Goal: Information Seeking & Learning: Learn about a topic

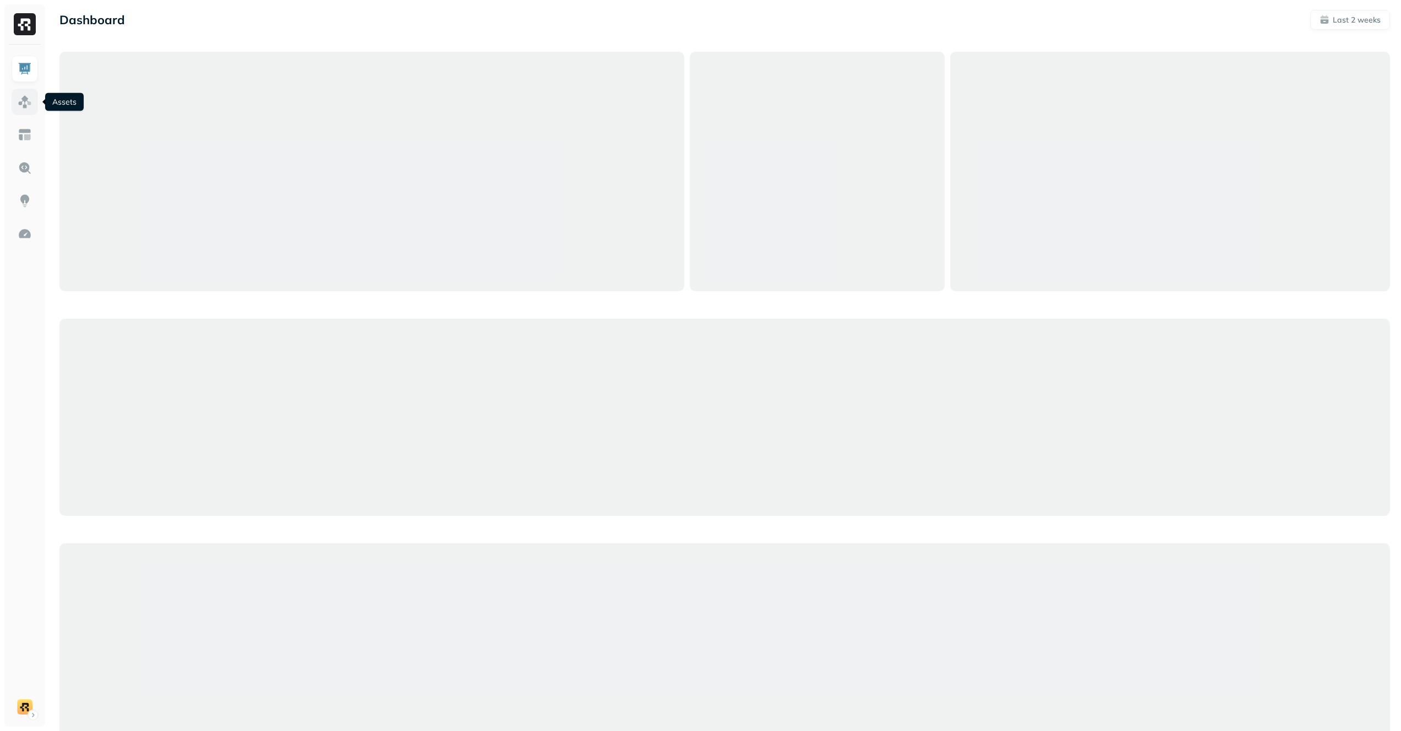
click at [31, 91] on link at bounding box center [25, 102] width 26 height 26
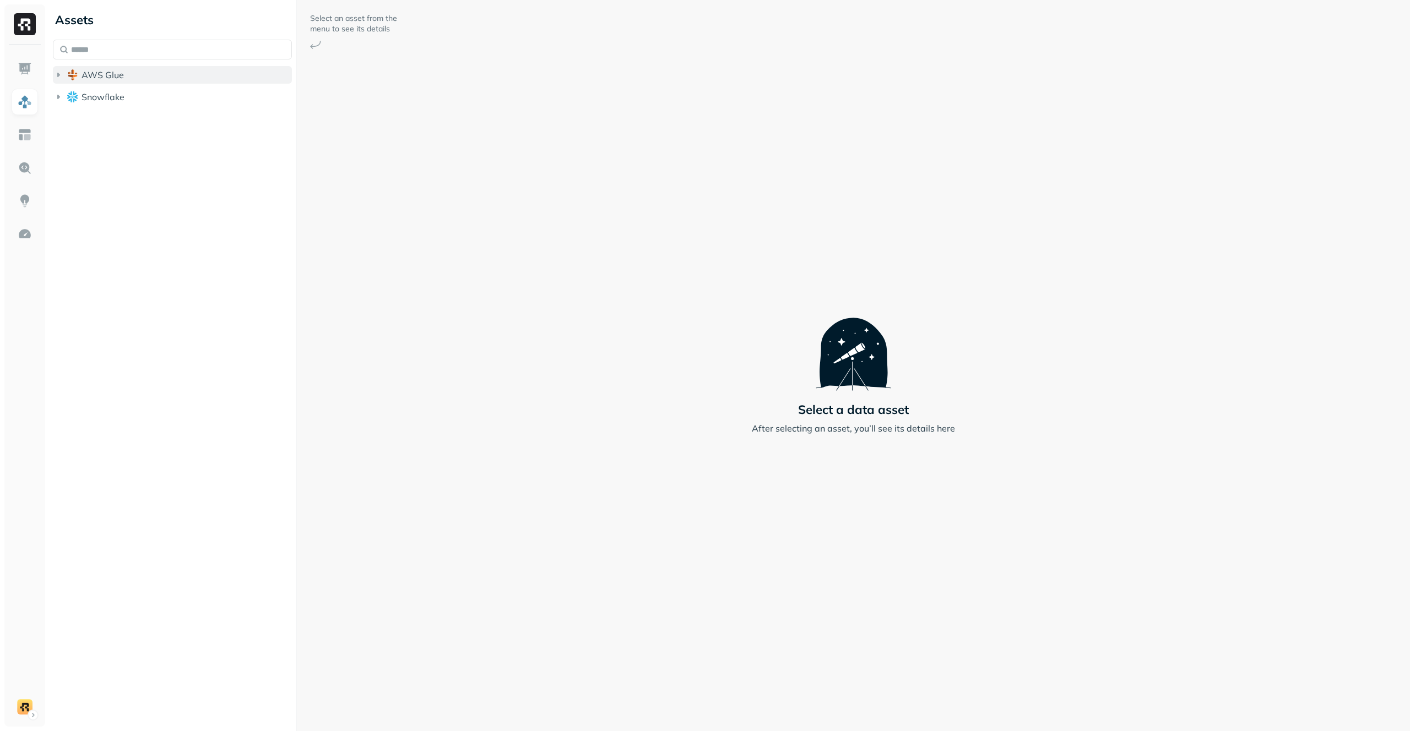
click at [150, 72] on button "AWS Glue" at bounding box center [172, 75] width 239 height 18
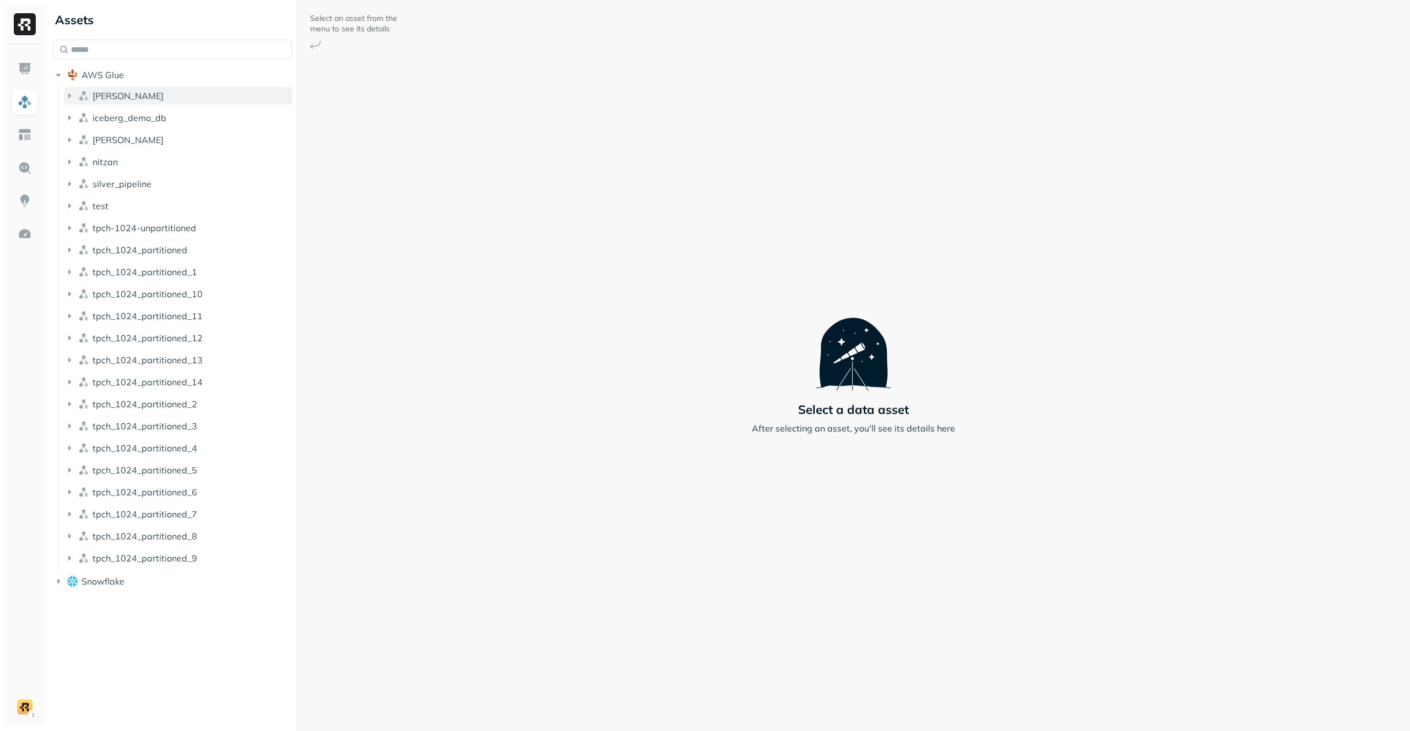
click at [142, 96] on button "[PERSON_NAME]" at bounding box center [178, 96] width 228 height 18
click at [145, 111] on button "Tables ( 1 )" at bounding box center [184, 117] width 218 height 18
click at [159, 139] on link "users" at bounding box center [190, 138] width 208 height 18
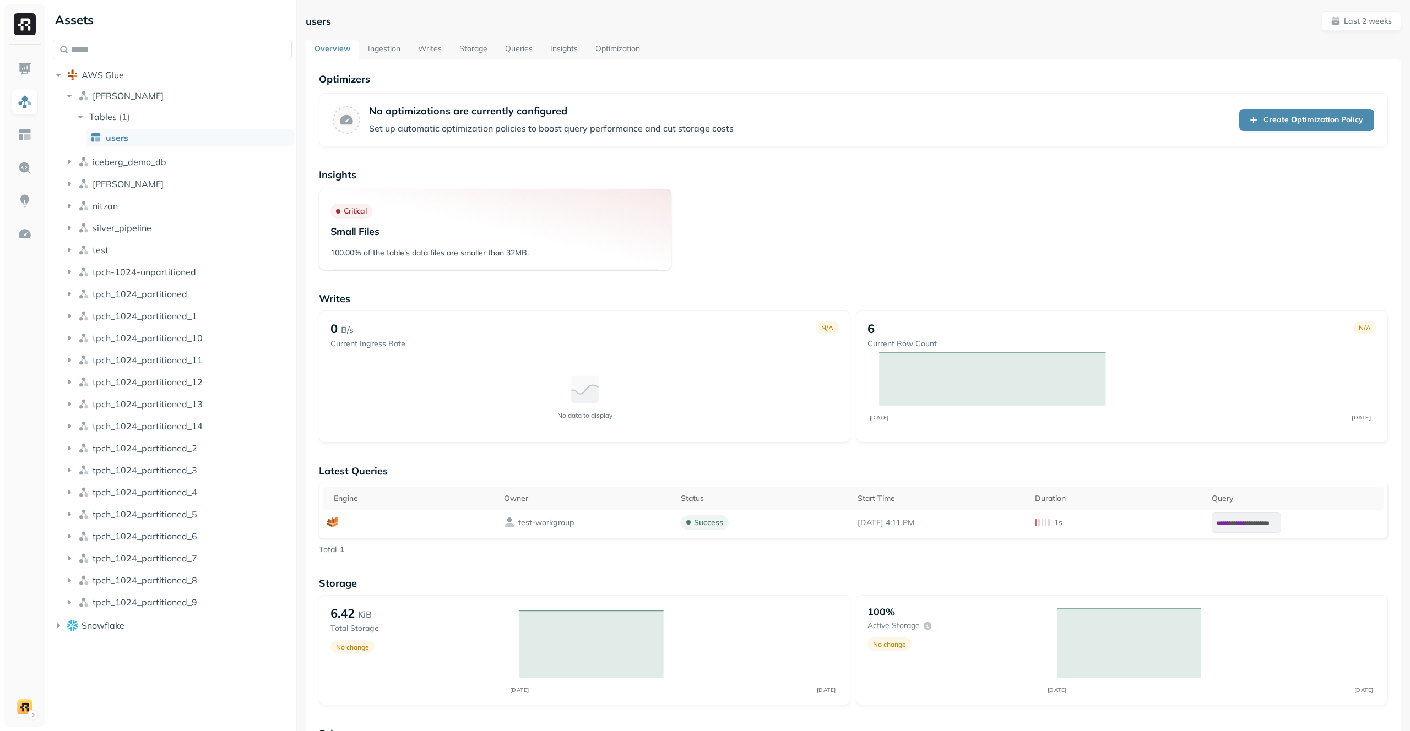
click at [409, 47] on link "Writes" at bounding box center [429, 50] width 41 height 20
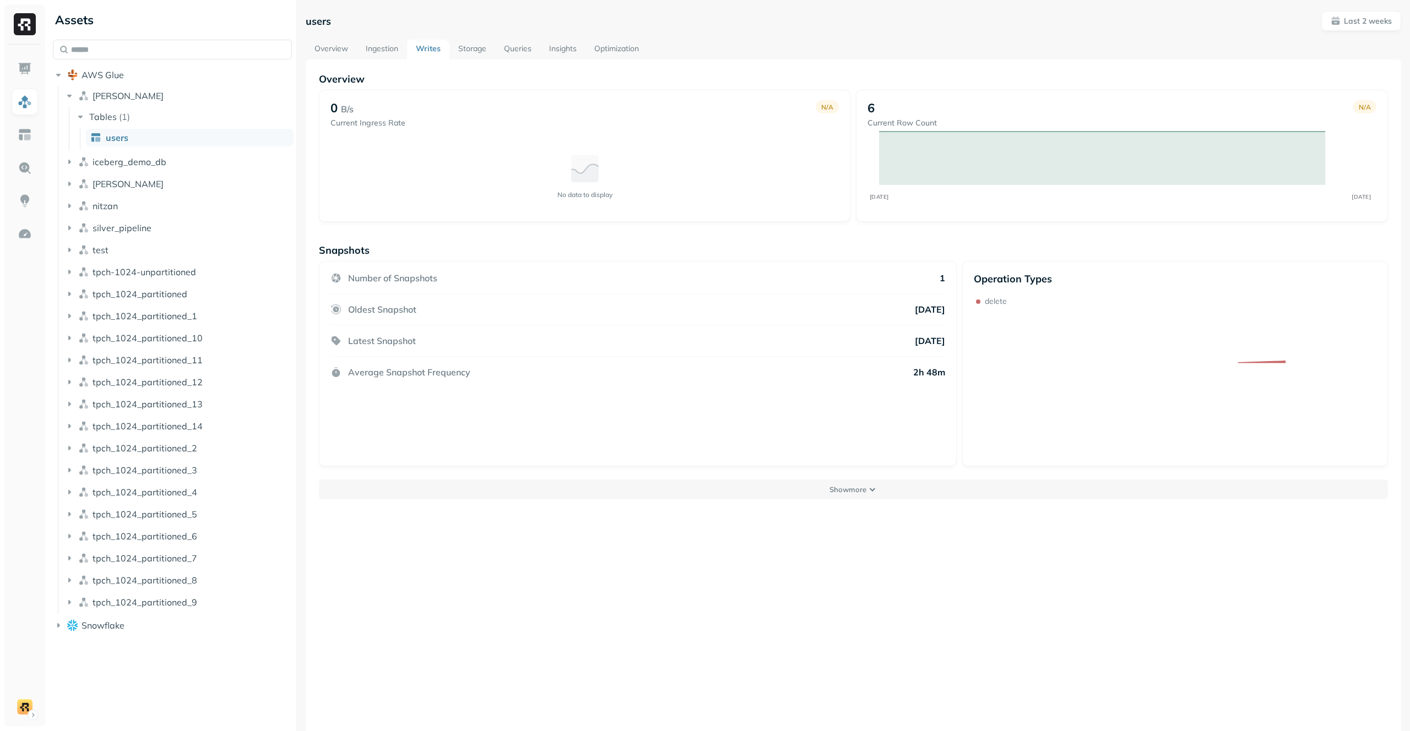
click at [361, 45] on link "Ingestion" at bounding box center [382, 50] width 50 height 20
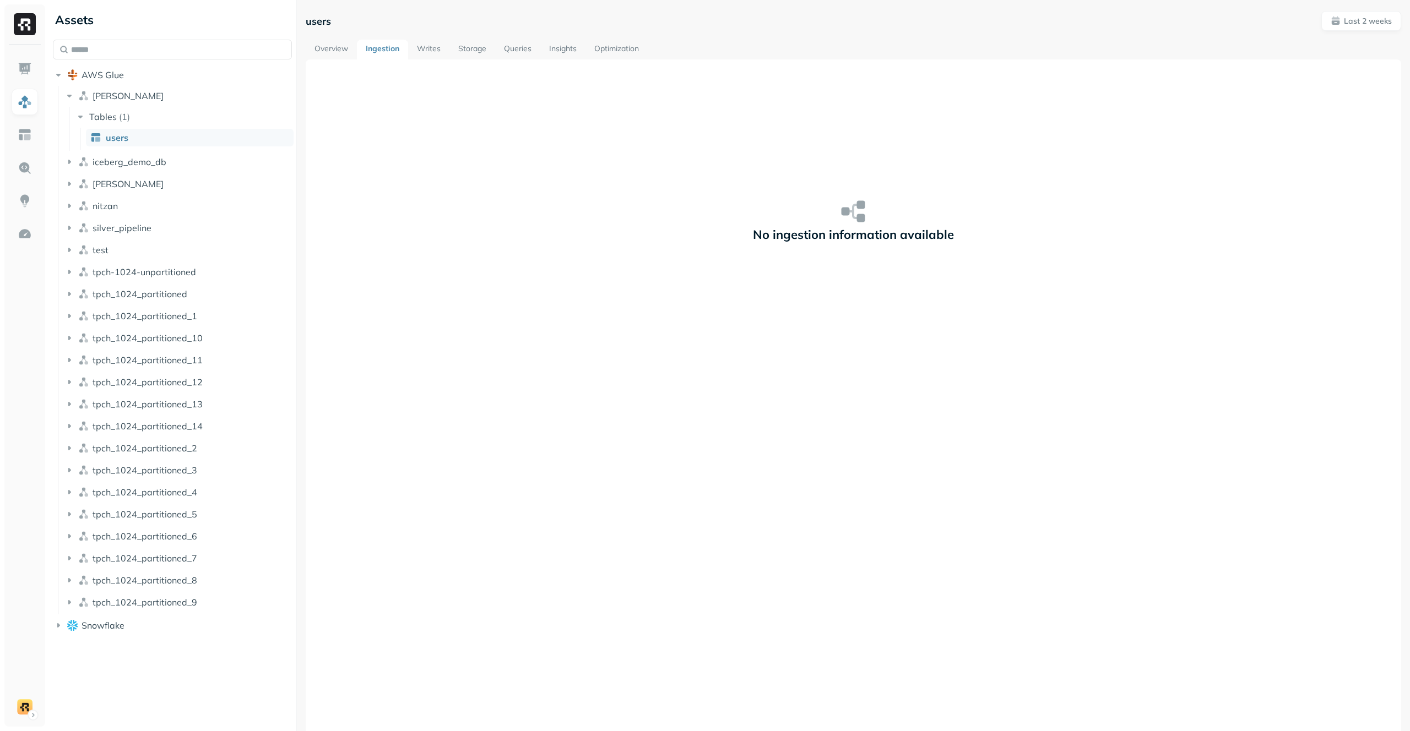
click at [470, 48] on link "Storage" at bounding box center [472, 50] width 46 height 20
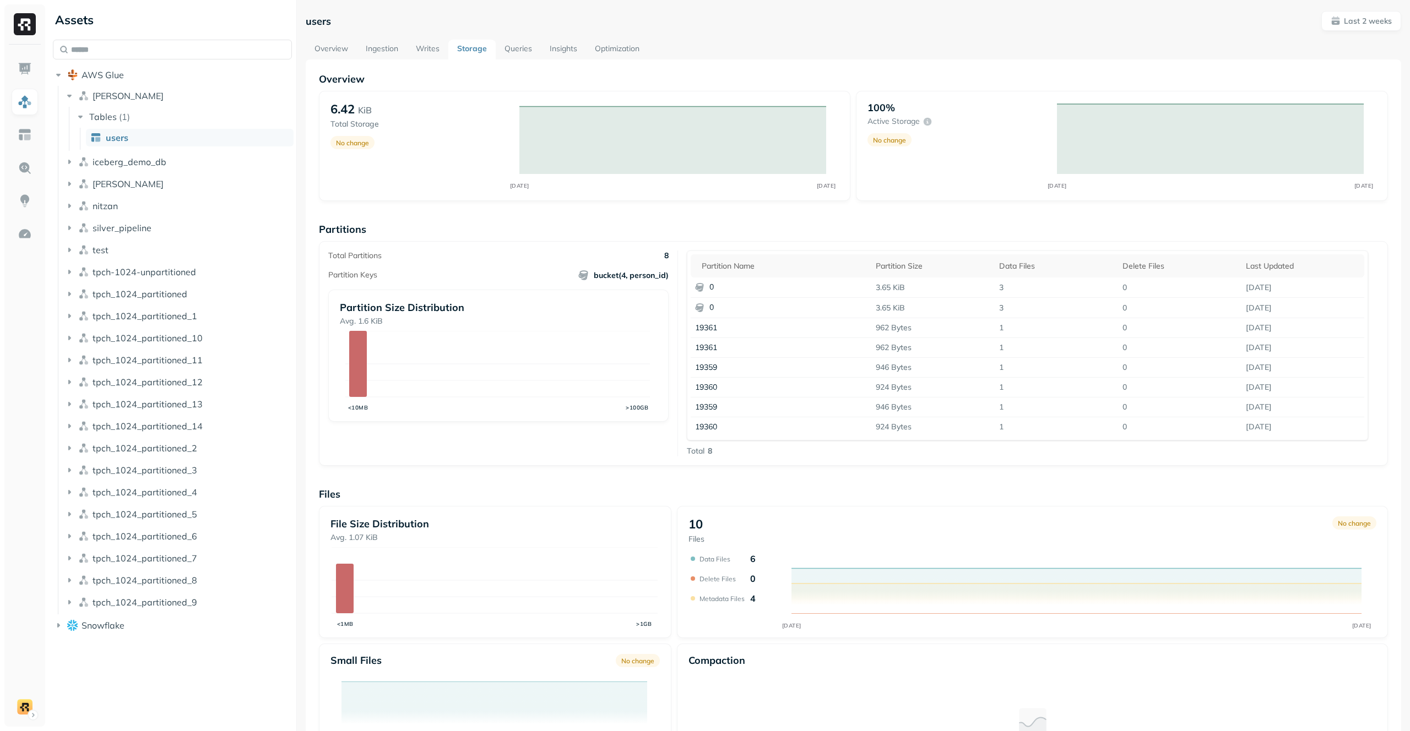
click at [434, 48] on link "Writes" at bounding box center [427, 50] width 41 height 20
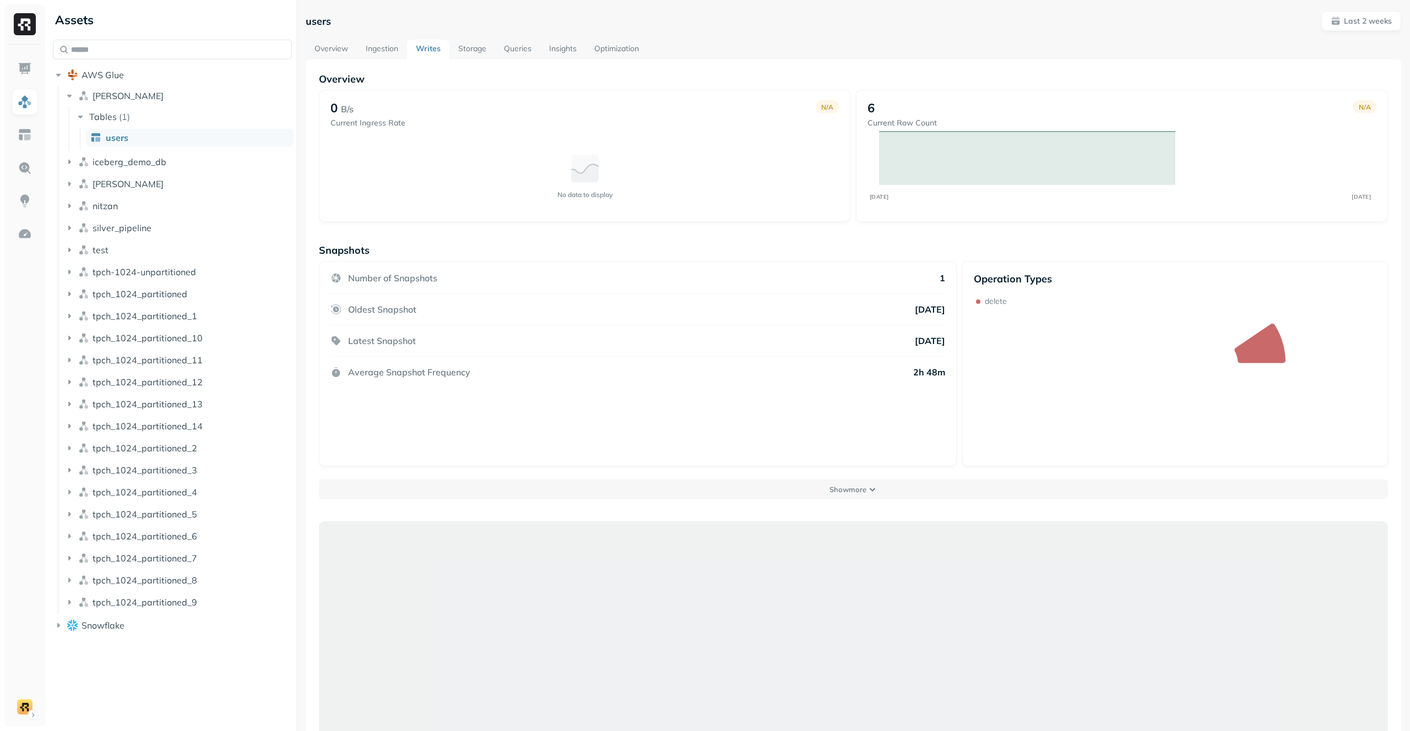
click at [462, 48] on link "Storage" at bounding box center [472, 50] width 46 height 20
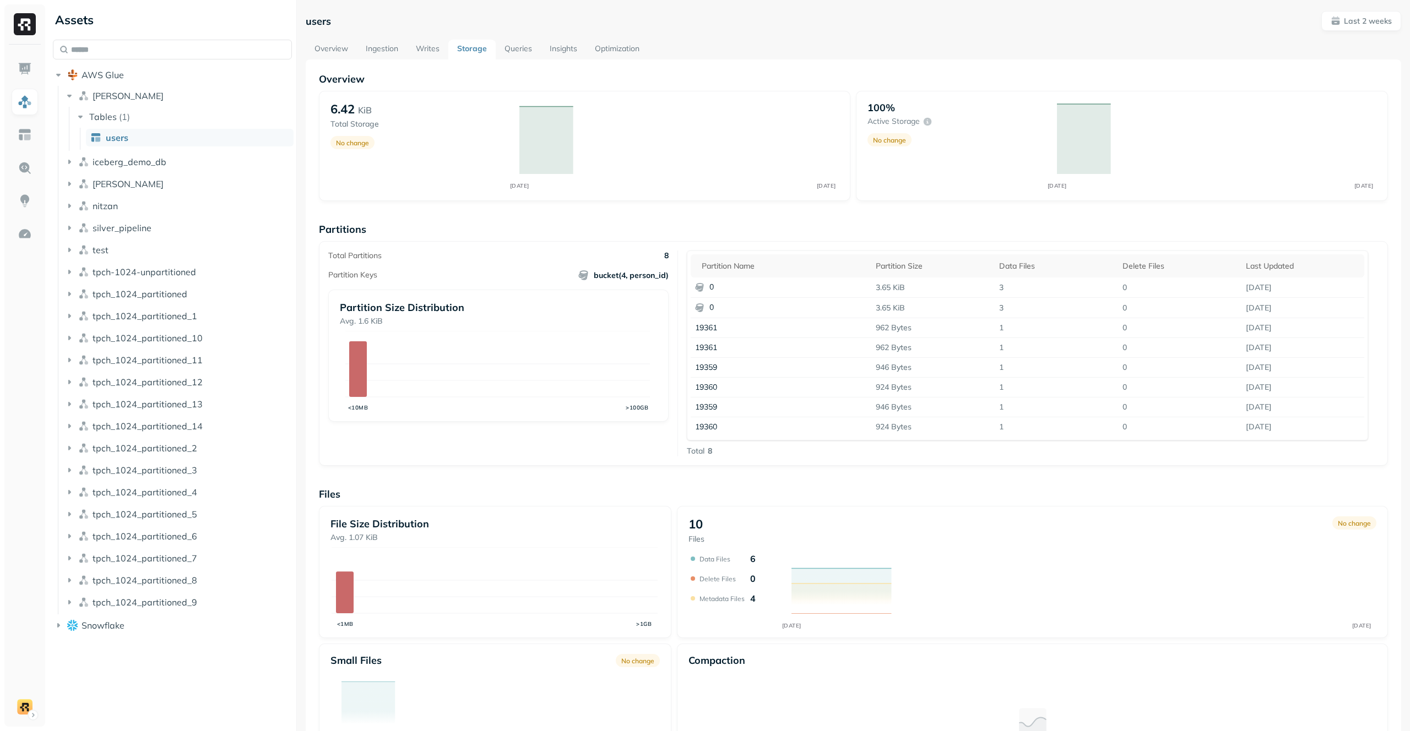
click at [503, 46] on link "Queries" at bounding box center [518, 50] width 45 height 20
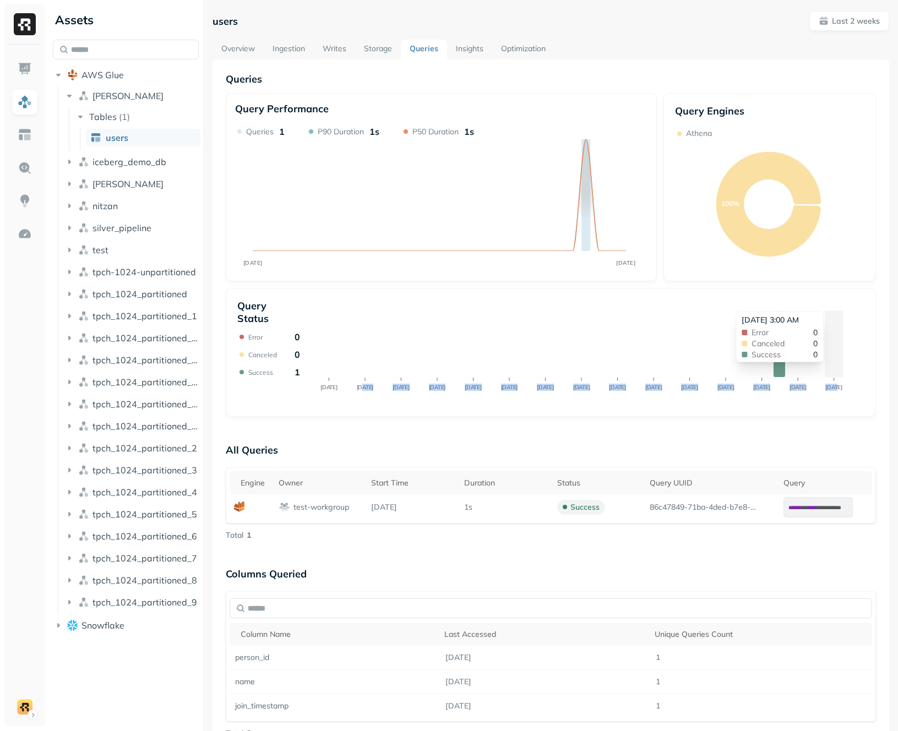
drag, startPoint x: 362, startPoint y: 342, endPoint x: 837, endPoint y: 368, distance: 475.9
click at [837, 368] on icon "[DATE] Aug [DATE] Aug [DATE] Aug [DATE] Aug [DATE] Aug [DATE] Aug [DATE] Aug [D…" at bounding box center [584, 353] width 551 height 106
click at [801, 396] on icon "[DATE] Aug [DATE] Aug [DATE] Aug [DATE] Aug [DATE] Aug [DATE] Aug [DATE] Aug [D…" at bounding box center [584, 353] width 551 height 106
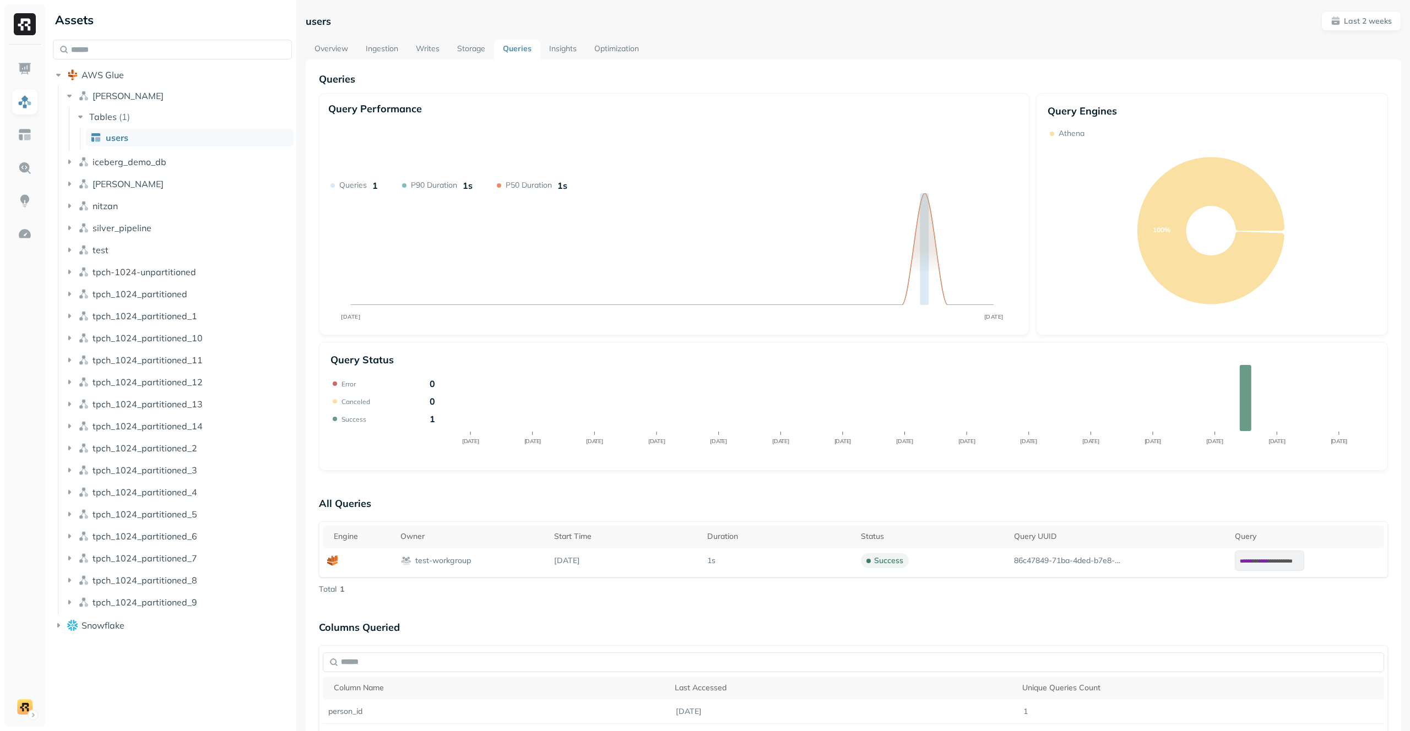
click at [754, 321] on icon "AUG [DATE]" at bounding box center [672, 253] width 688 height 146
click at [754, 319] on icon "AUG [DATE]" at bounding box center [672, 253] width 688 height 146
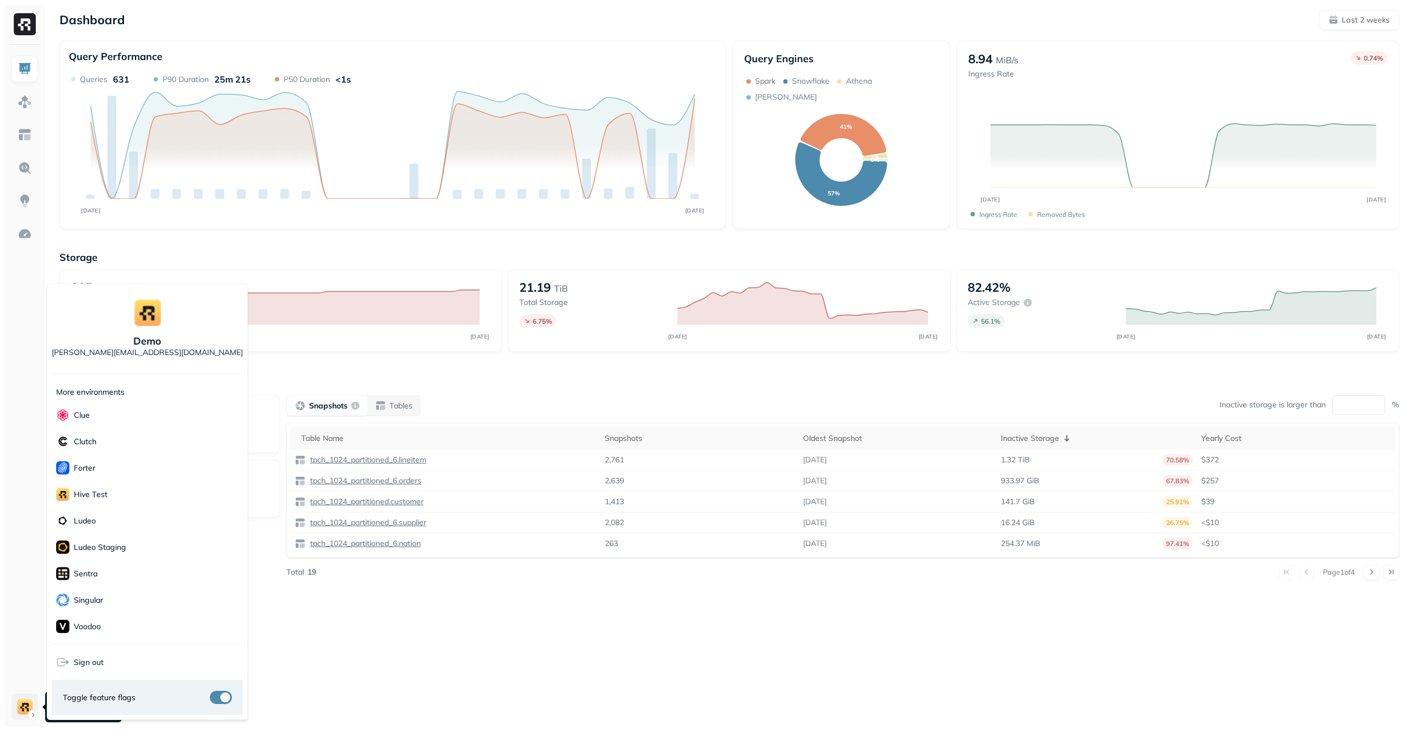
click at [29, 714] on html "Dashboard Last 2 weeks Query Performance AUG 05 AUG 19 Queries 631 P90 Duration…" at bounding box center [705, 365] width 1410 height 731
click at [122, 459] on div "Forter" at bounding box center [147, 468] width 191 height 26
